Goal: Task Accomplishment & Management: Complete application form

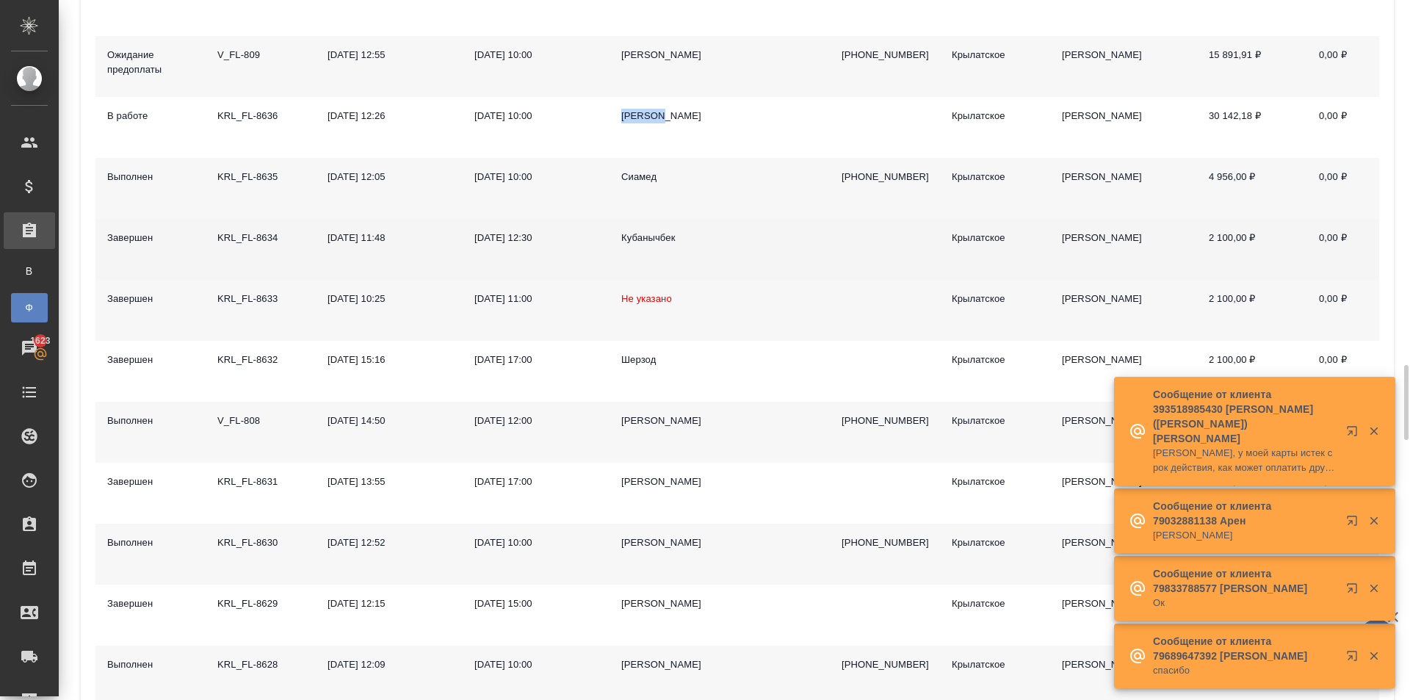
scroll to position [734, 0]
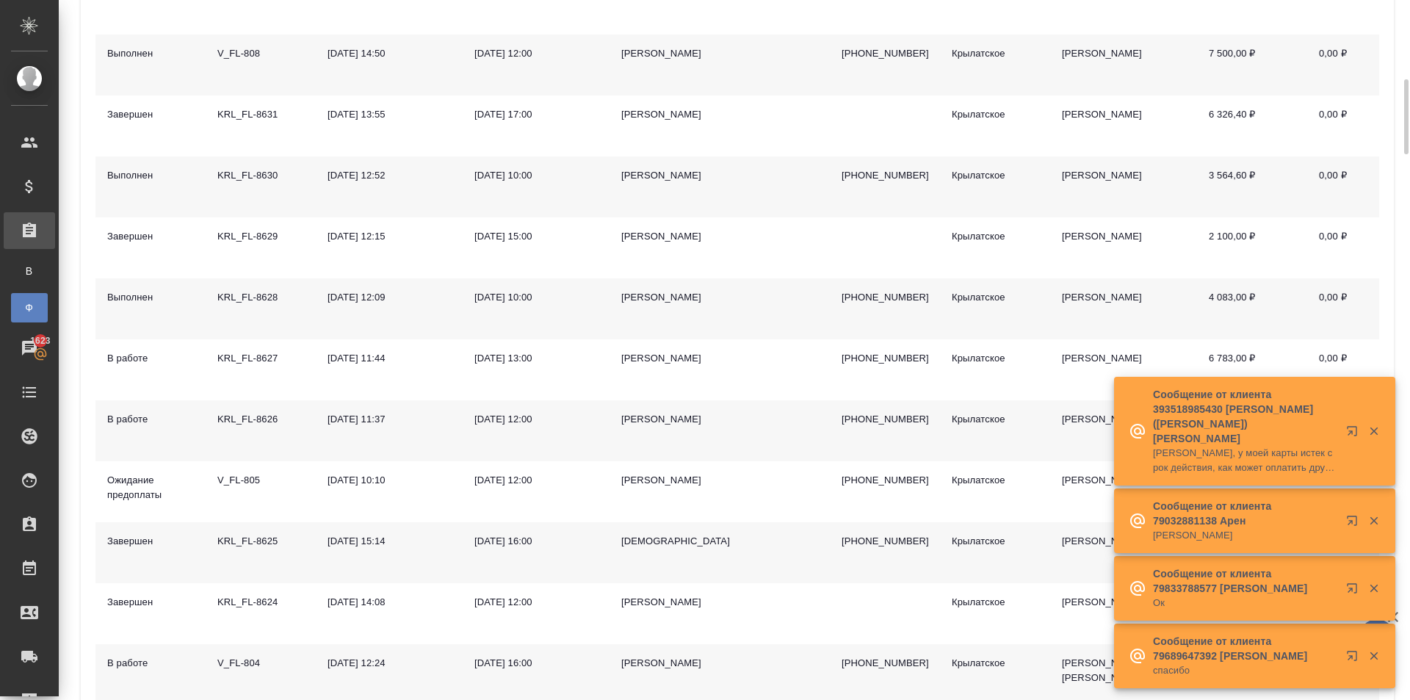
click at [669, 304] on div "[PERSON_NAME]" at bounding box center [664, 297] width 87 height 15
click at [668, 304] on div "[PERSON_NAME]" at bounding box center [664, 297] width 87 height 15
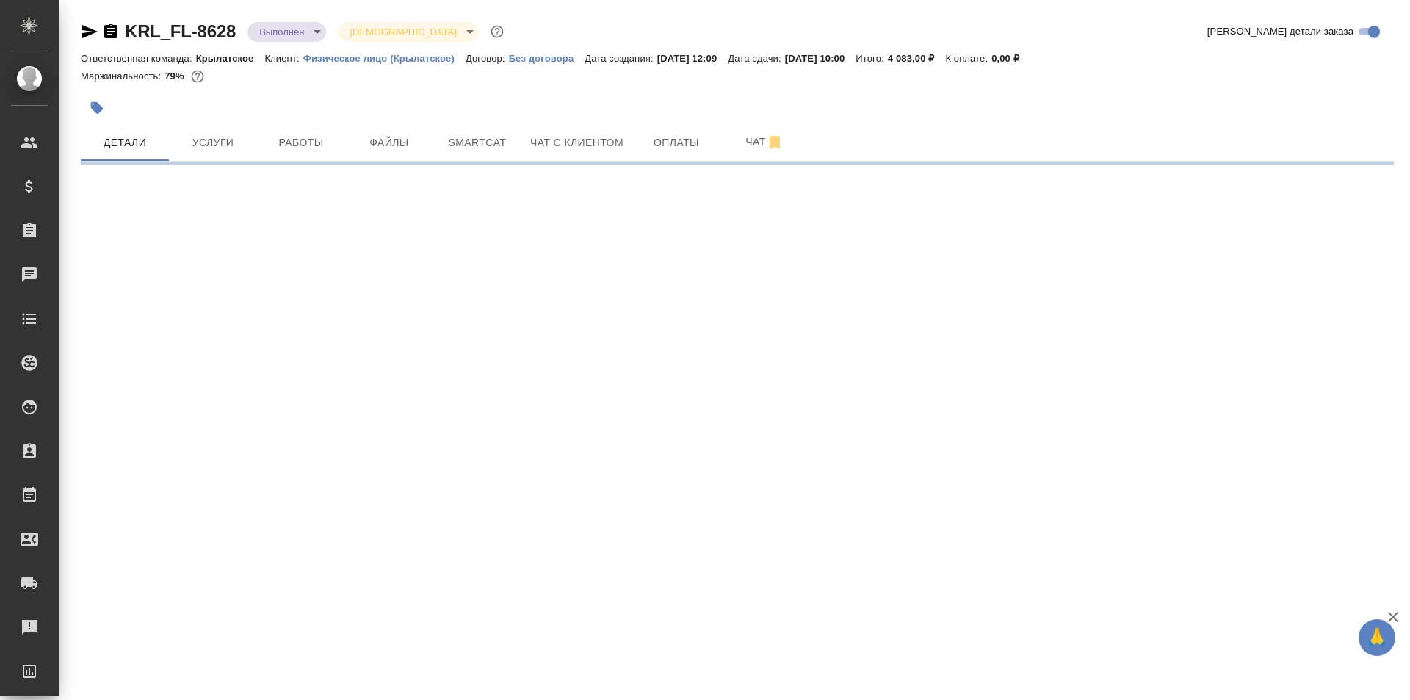
select select "RU"
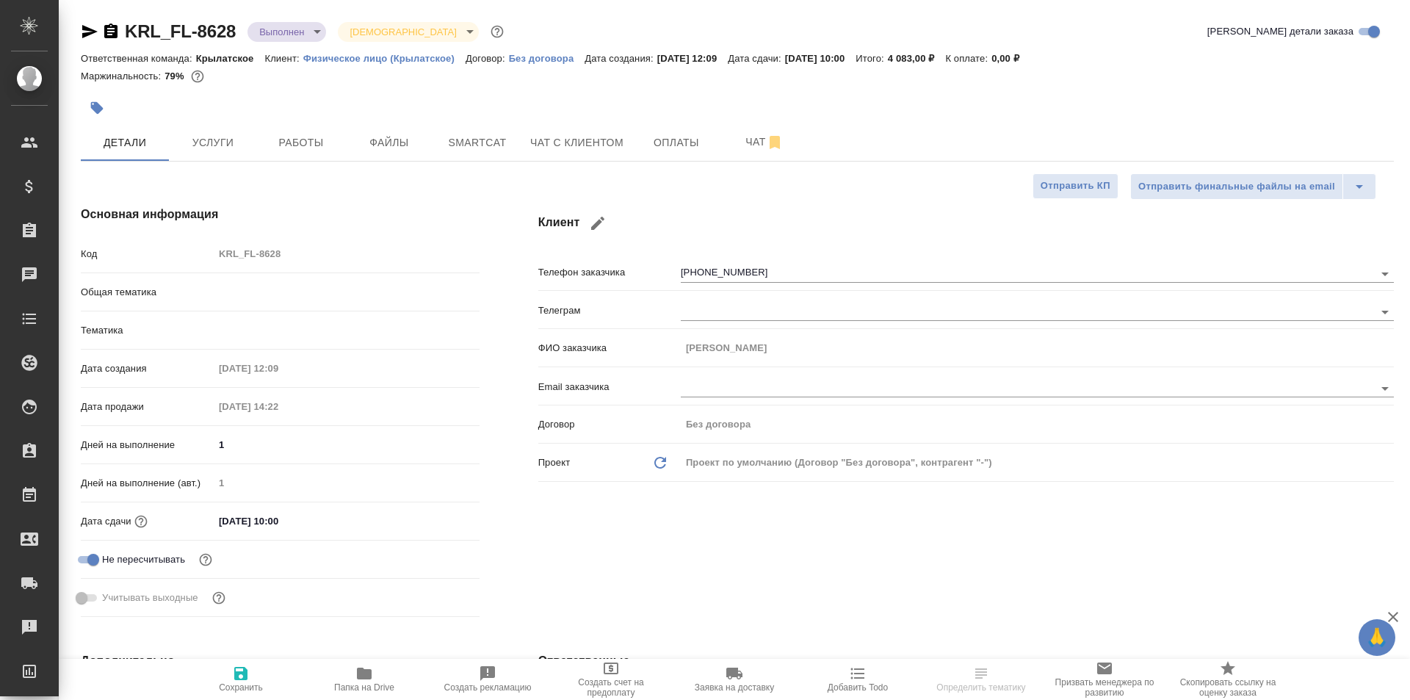
type textarea "x"
type input "Шаблонные документы"
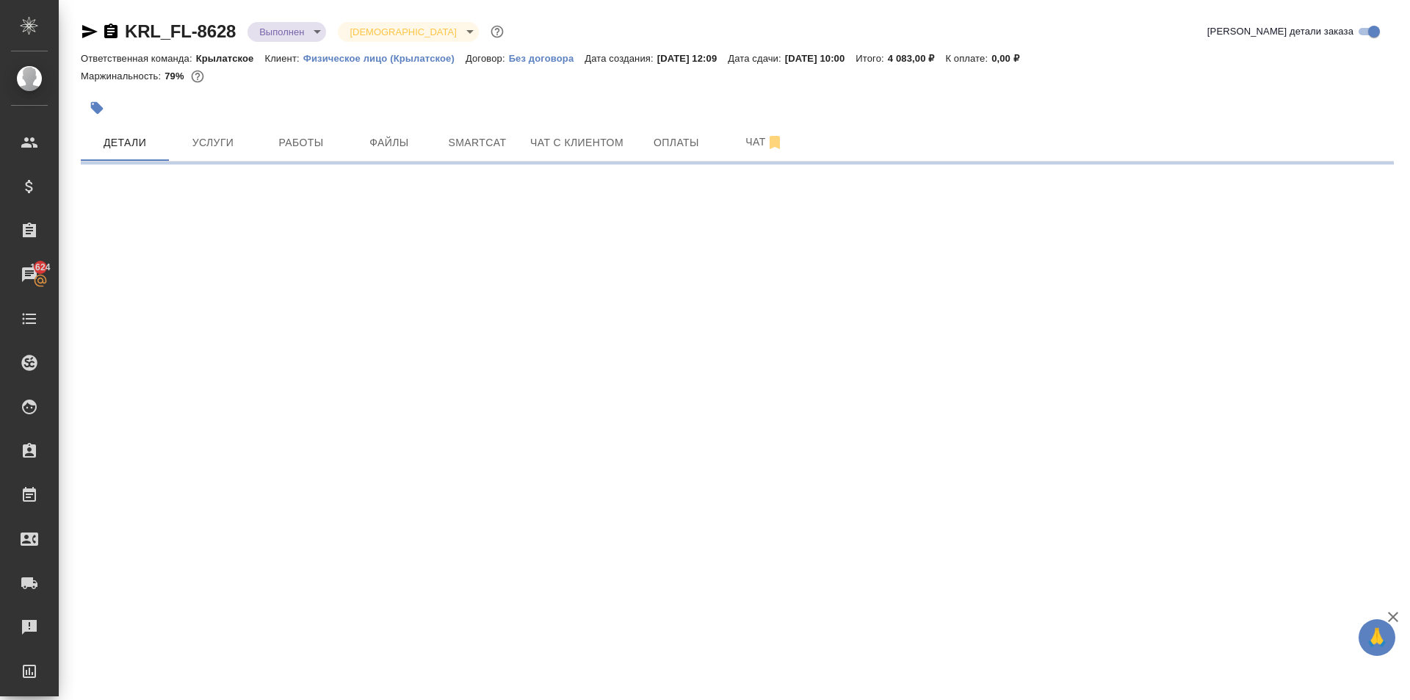
select select "RU"
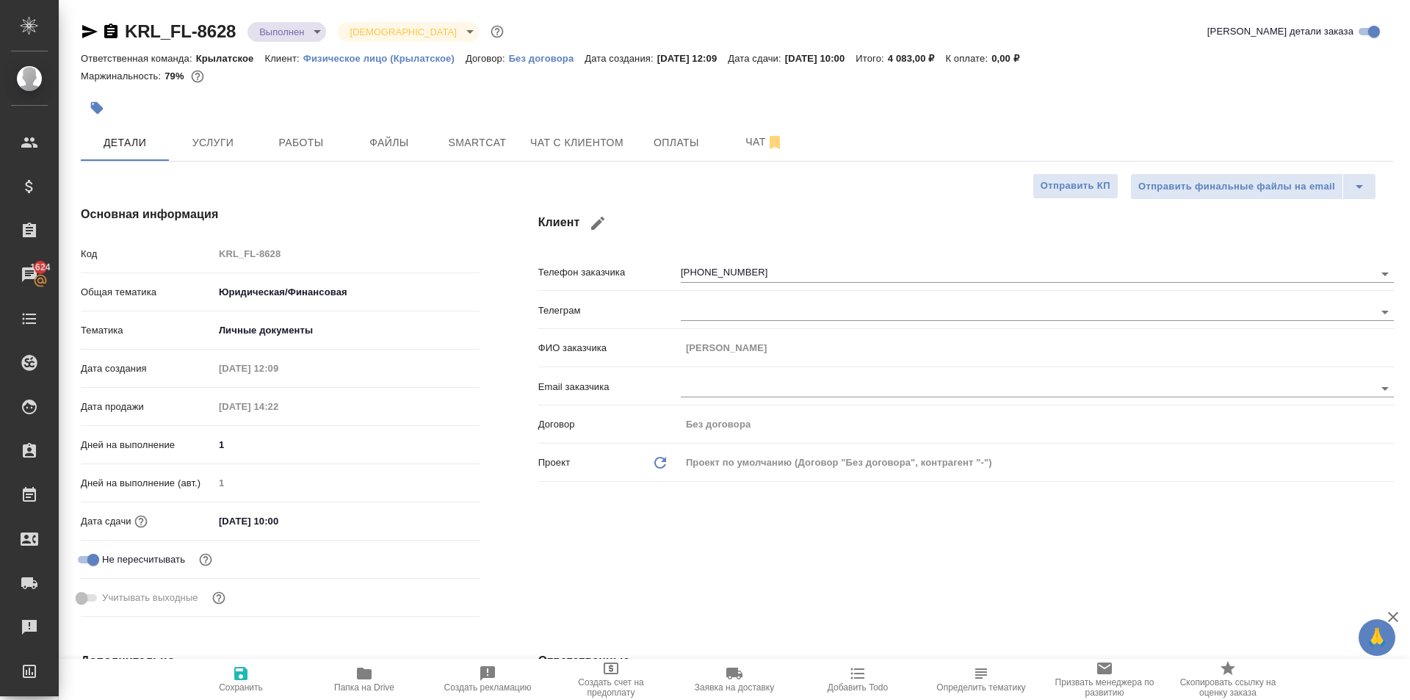
type textarea "x"
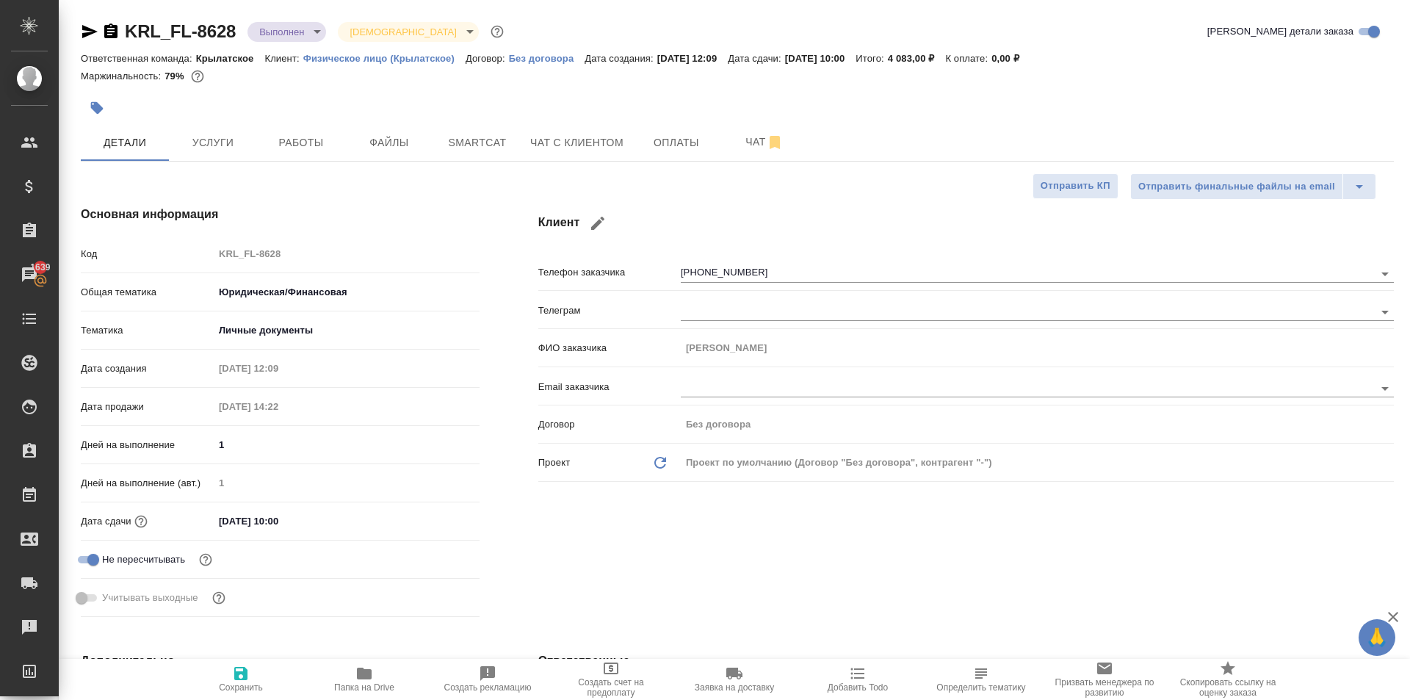
type textarea "x"
click at [83, 35] on icon "button" at bounding box center [89, 31] width 15 height 13
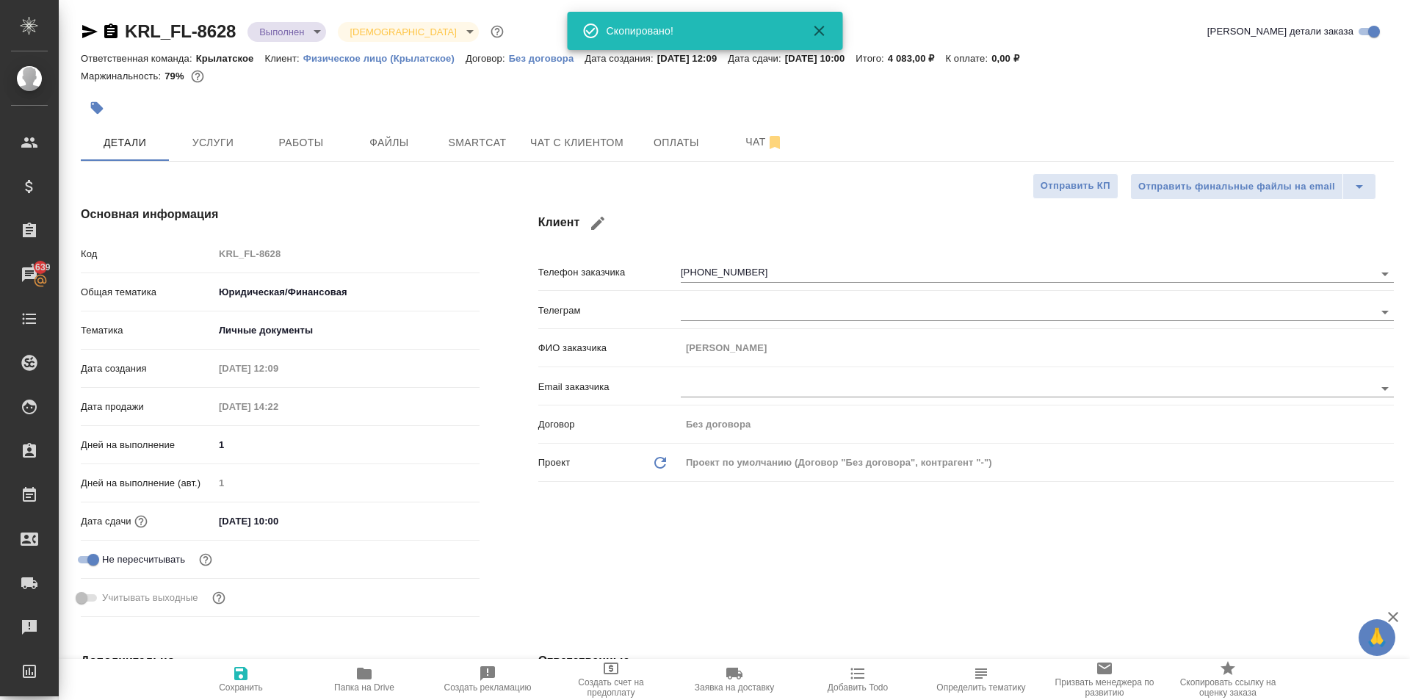
type textarea "x"
